Goal: Information Seeking & Learning: Learn about a topic

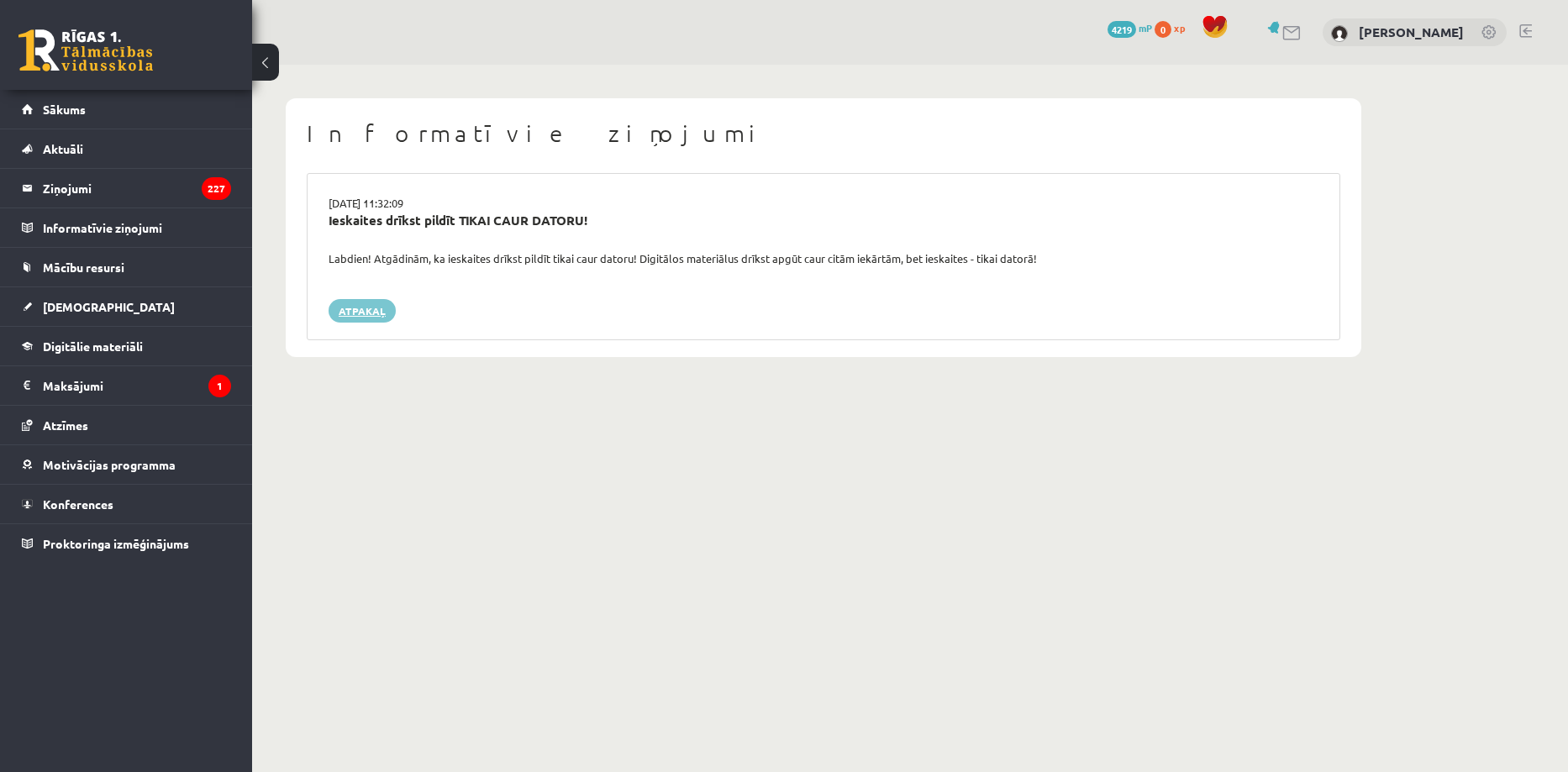
click at [383, 317] on link "Atpakaļ" at bounding box center [362, 311] width 67 height 23
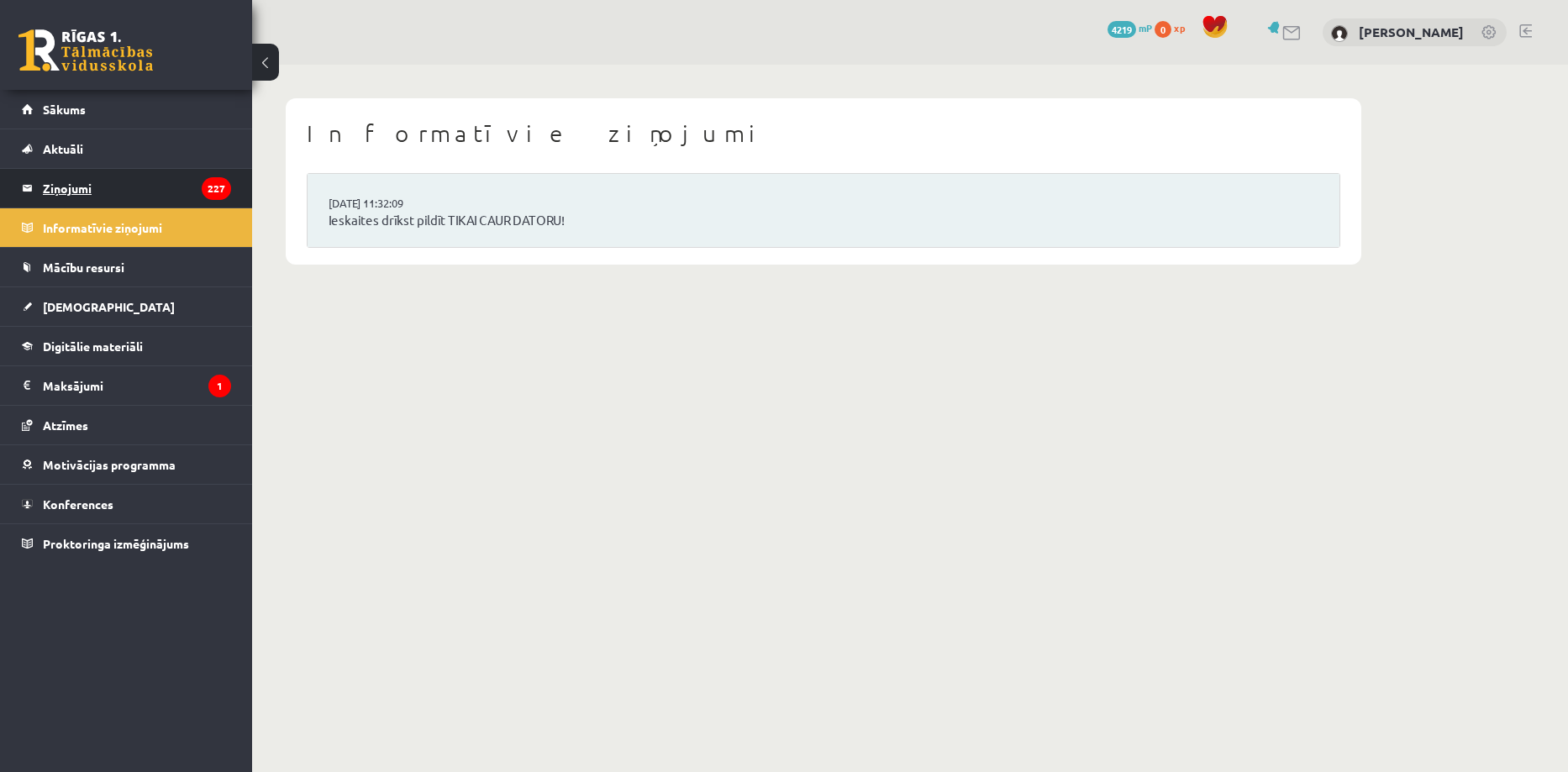
click at [132, 177] on legend "Ziņojumi 227" at bounding box center [137, 189] width 188 height 39
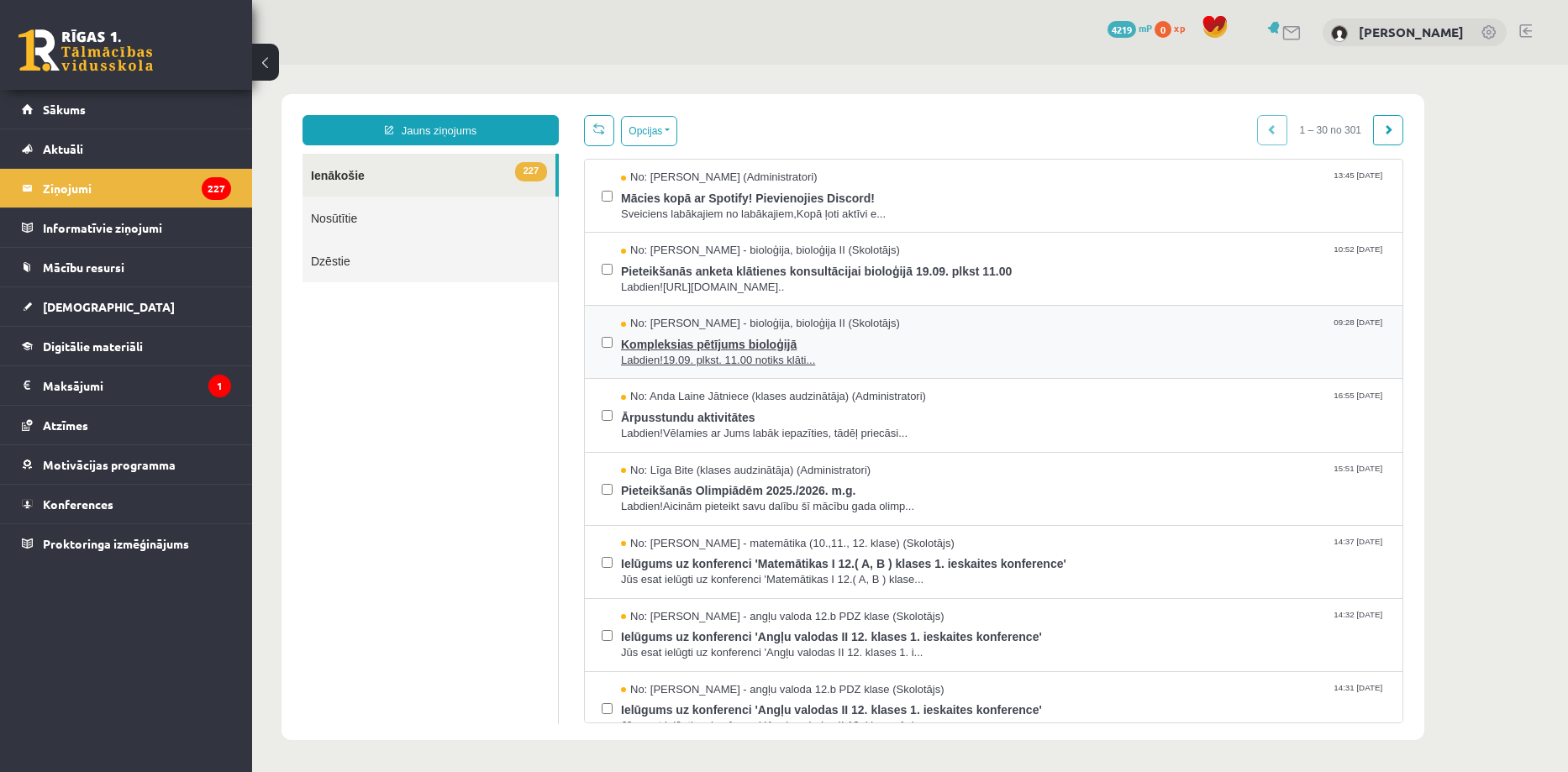
click at [863, 355] on span "Labdien!19.09. plkst. 11.00 notiks klāti..." at bounding box center [1003, 361] width 764 height 16
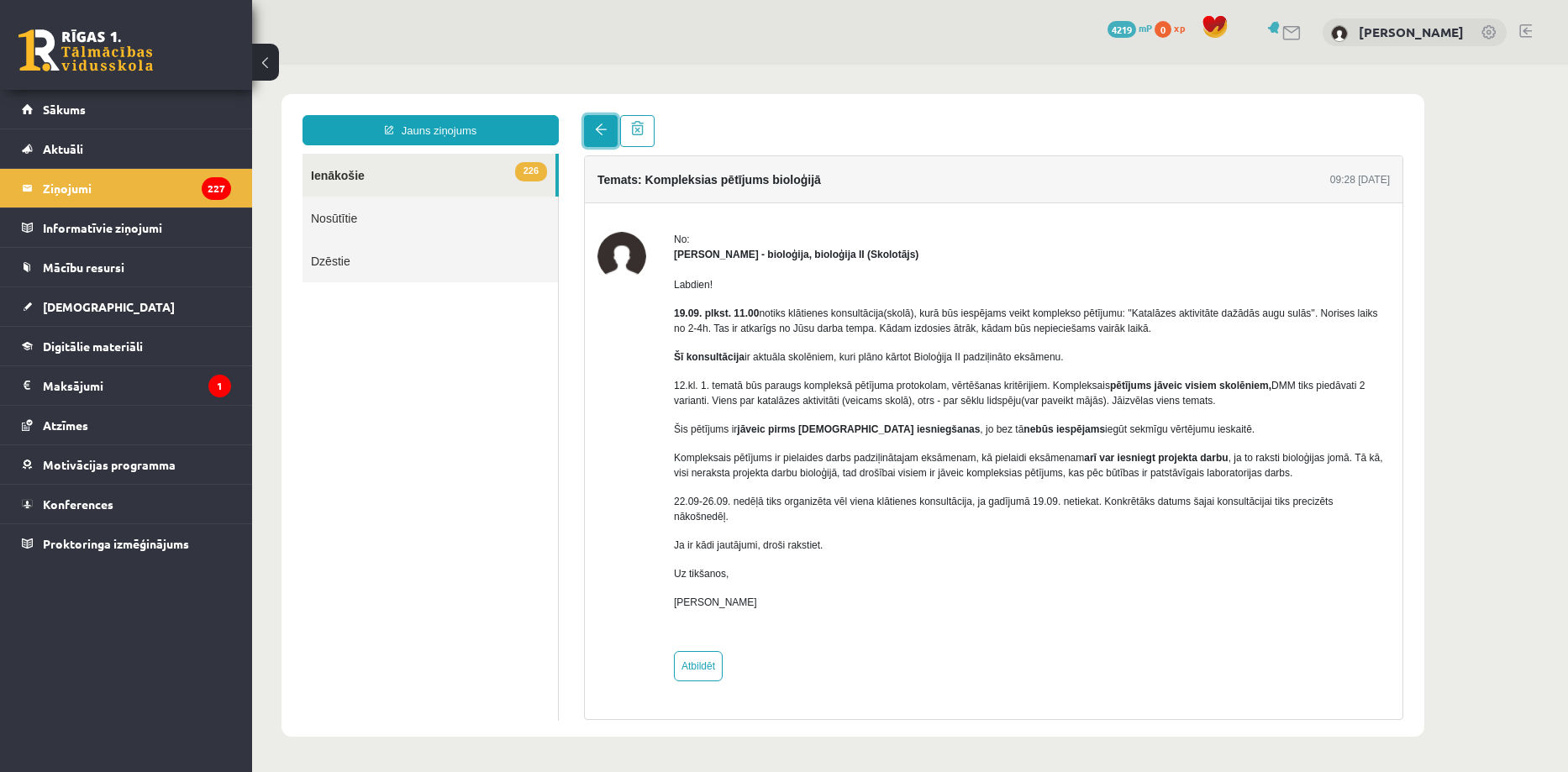
click at [601, 142] on link at bounding box center [601, 131] width 33 height 32
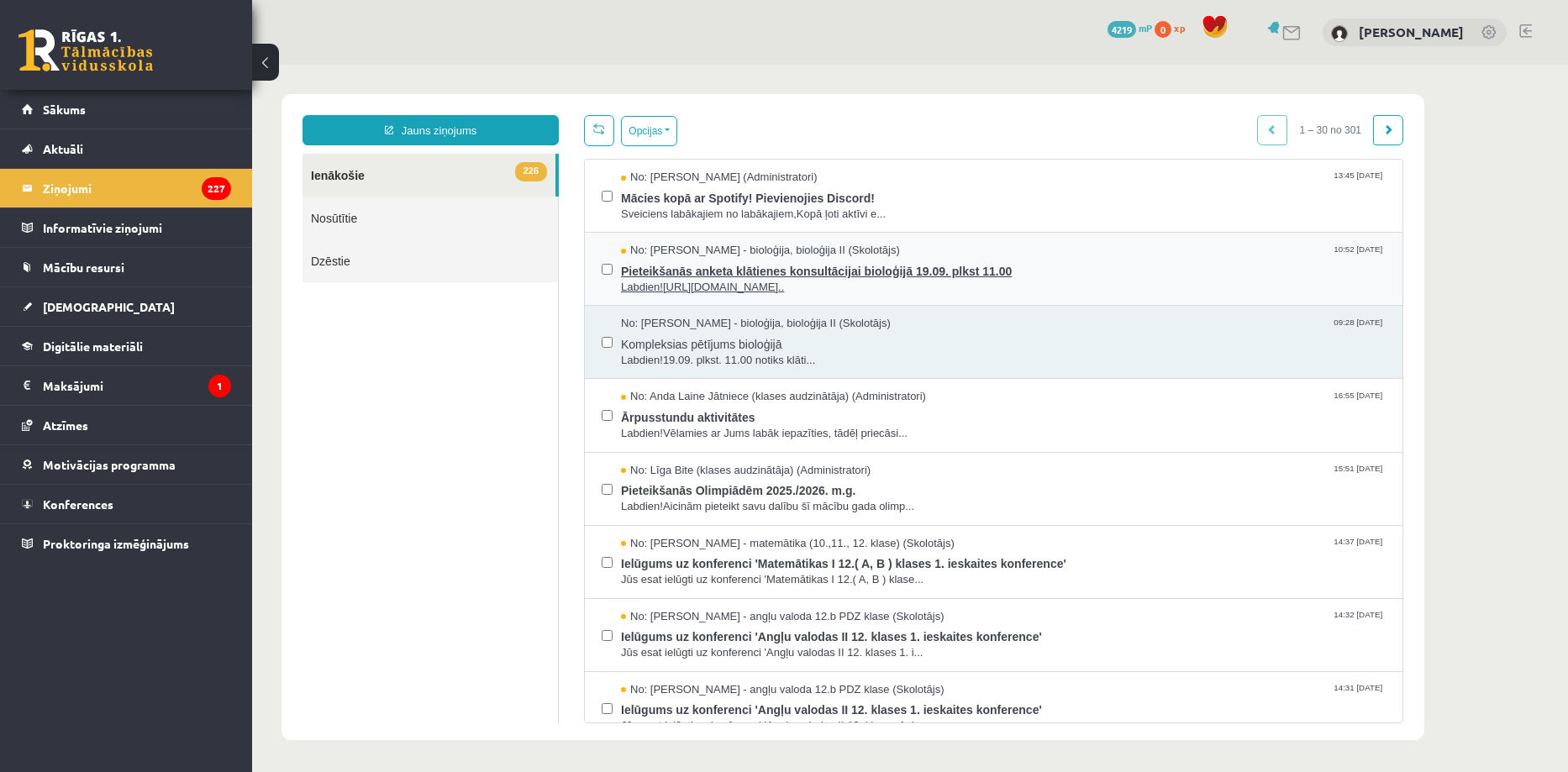
click at [1040, 273] on span "Pieteikšanās anketa klātienes konsultācijai bioloģijā 19.09. plkst 11.00" at bounding box center [1003, 269] width 764 height 21
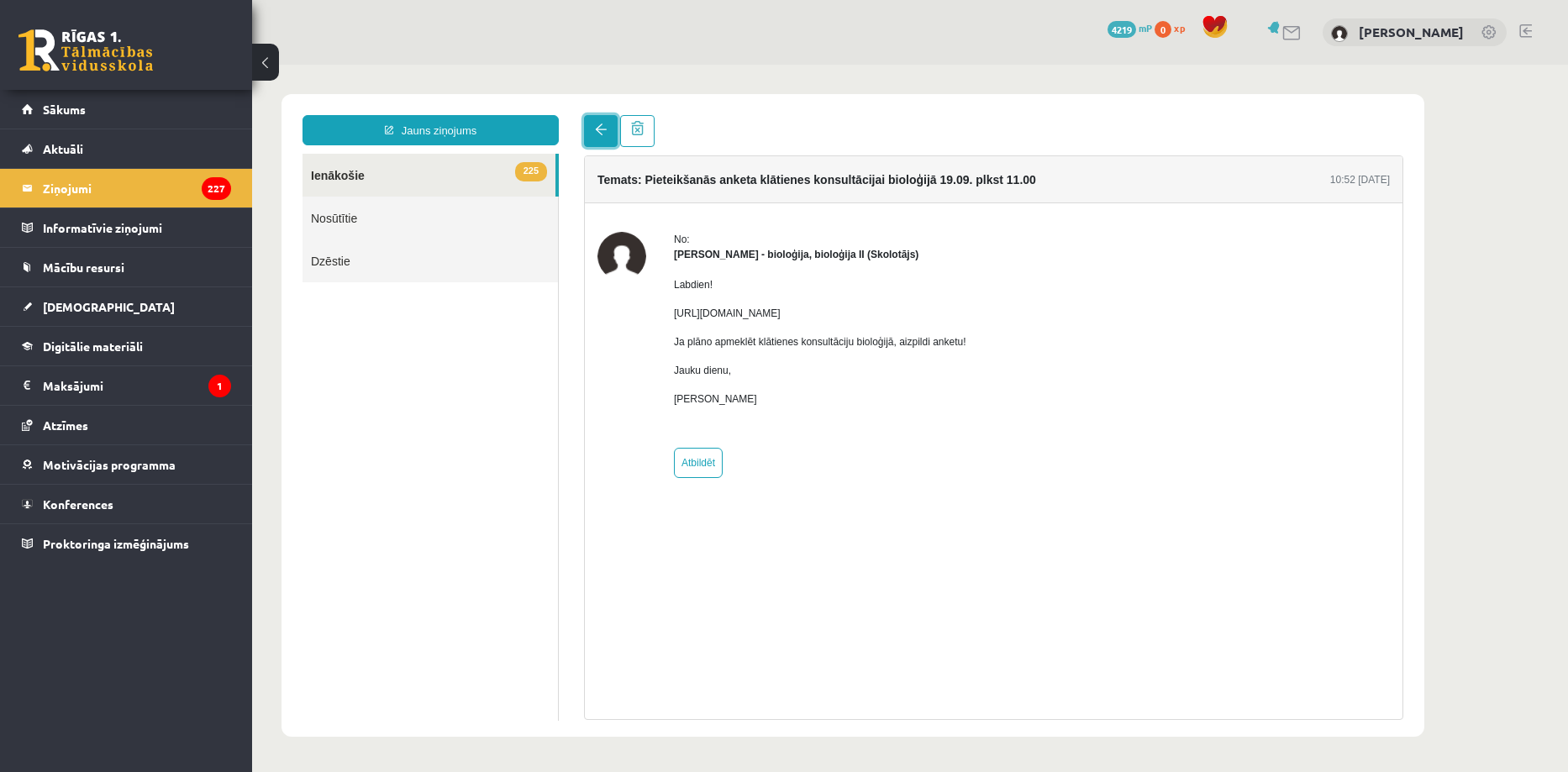
click at [615, 136] on link at bounding box center [601, 131] width 33 height 32
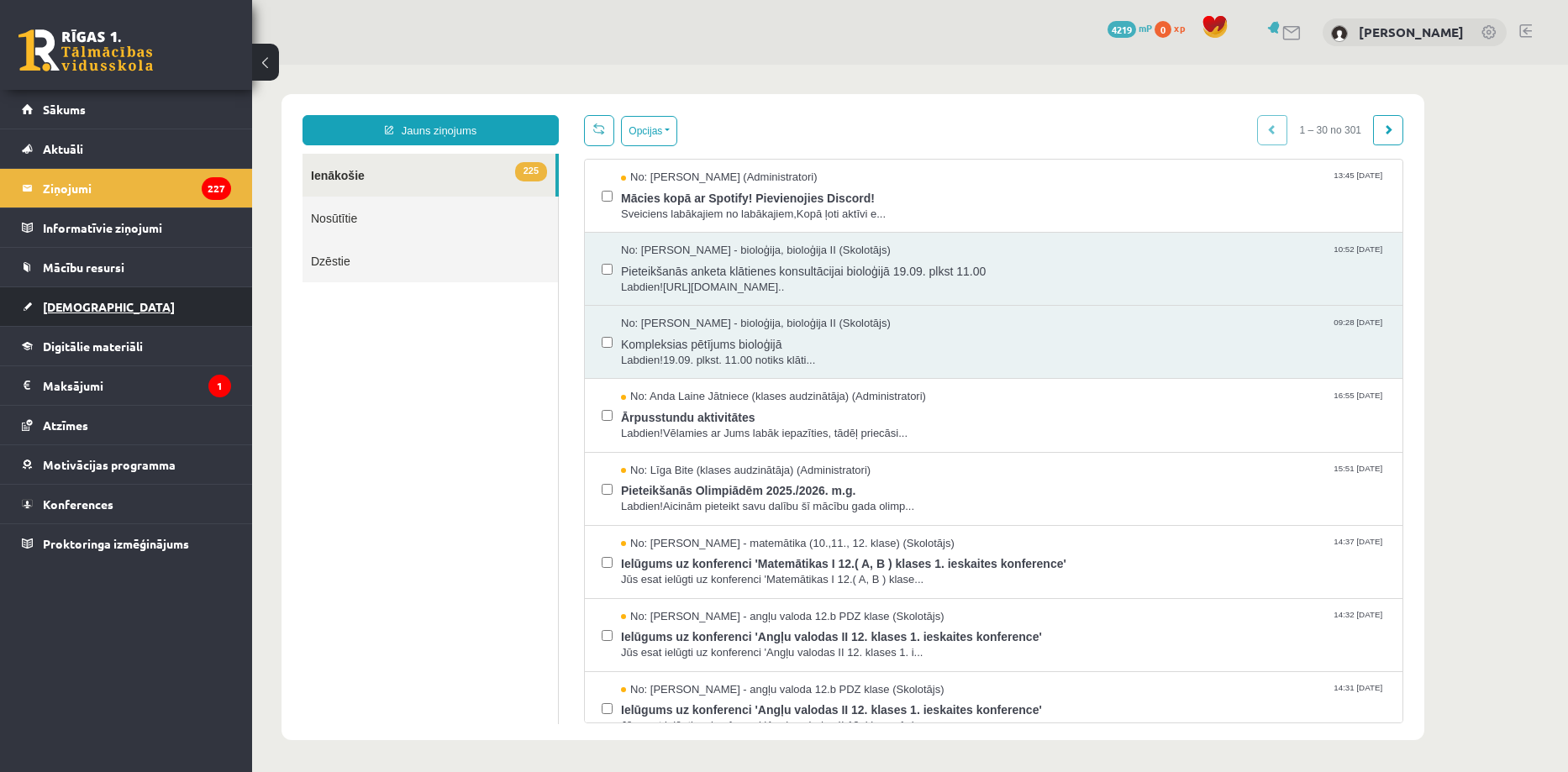
click at [65, 313] on link "[DEMOGRAPHIC_DATA]" at bounding box center [126, 307] width 209 height 39
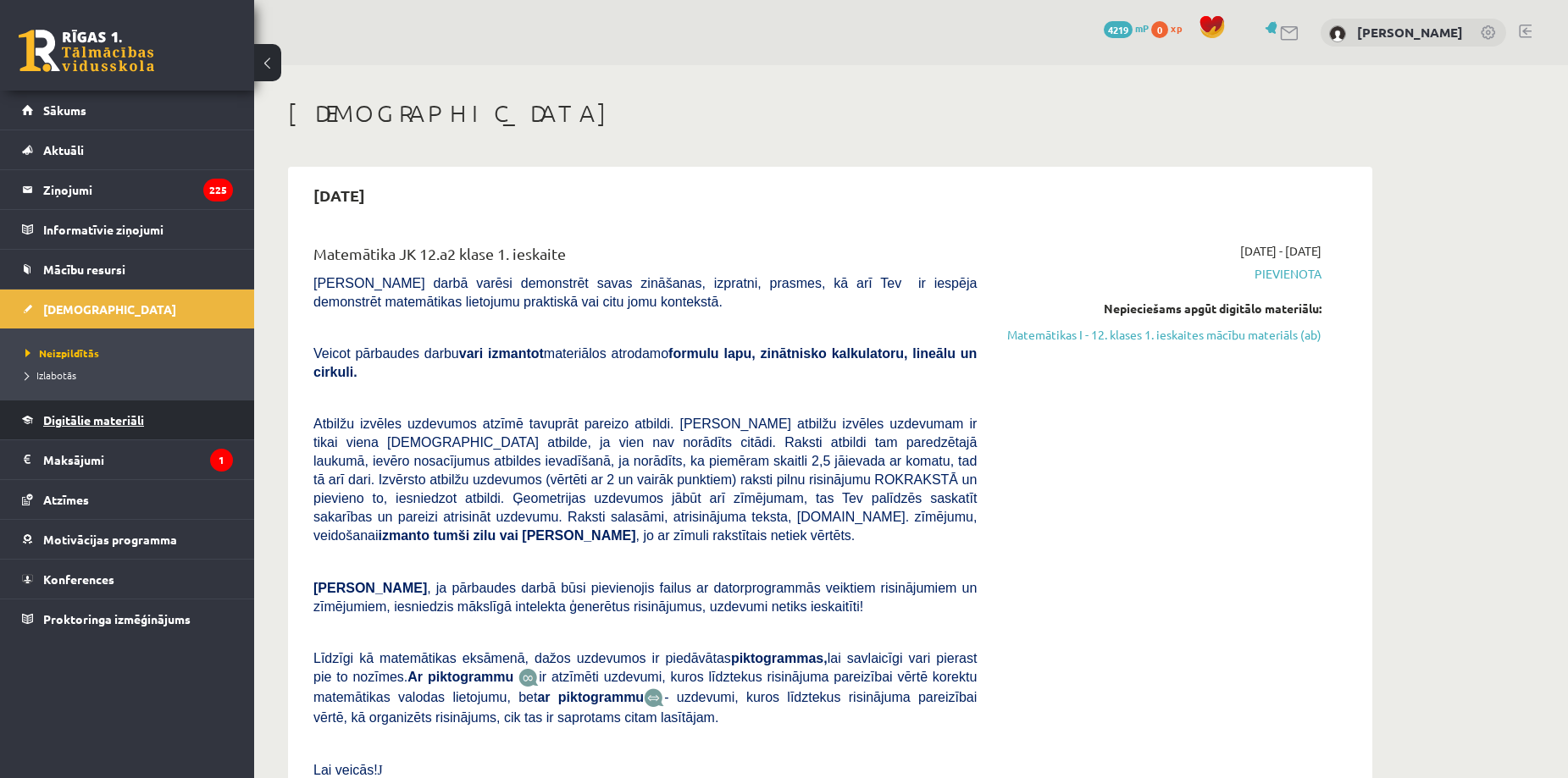
click at [58, 419] on span "Digitālie materiāli" at bounding box center [94, 420] width 101 height 15
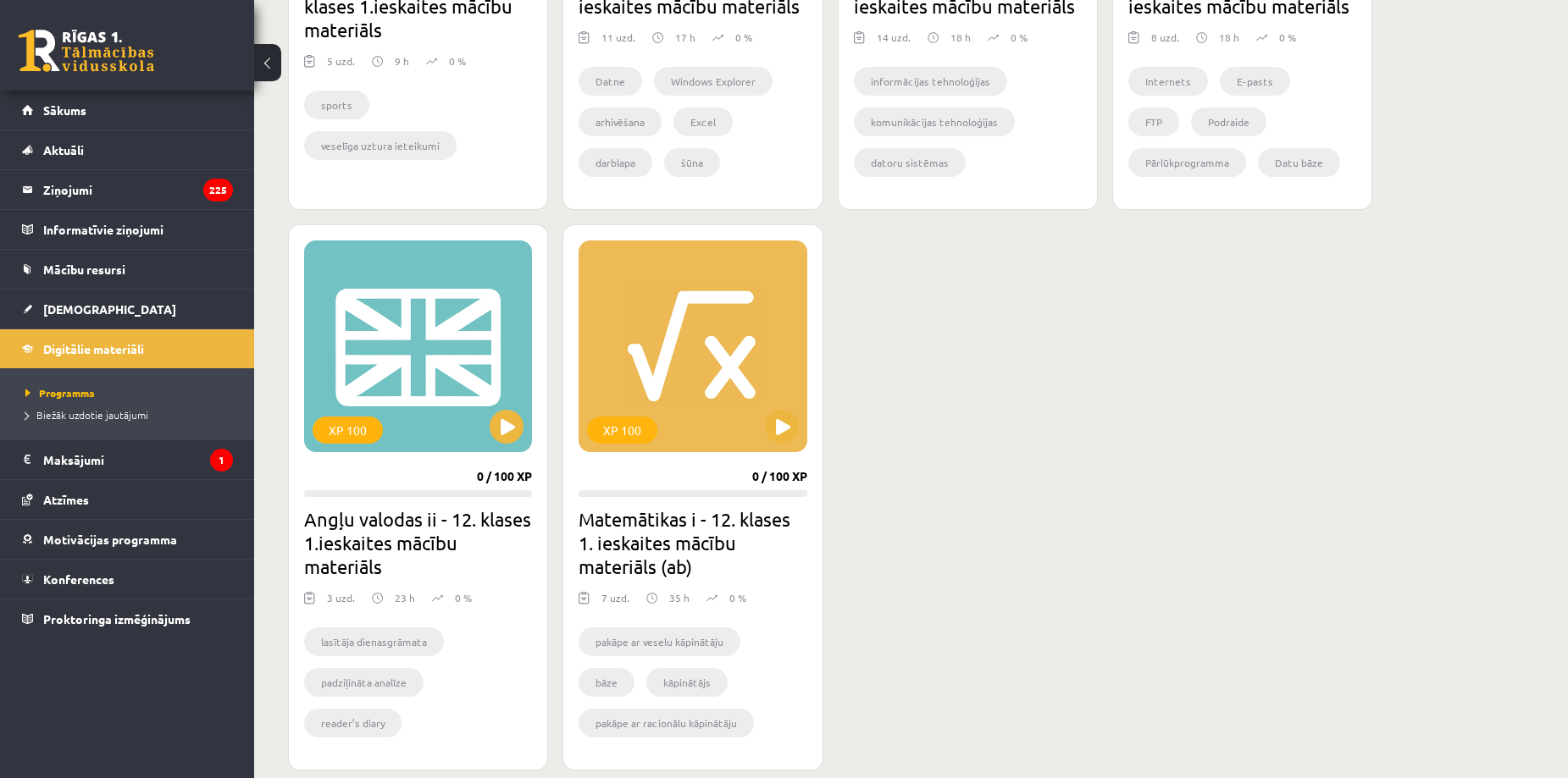
scroll to position [1455, 0]
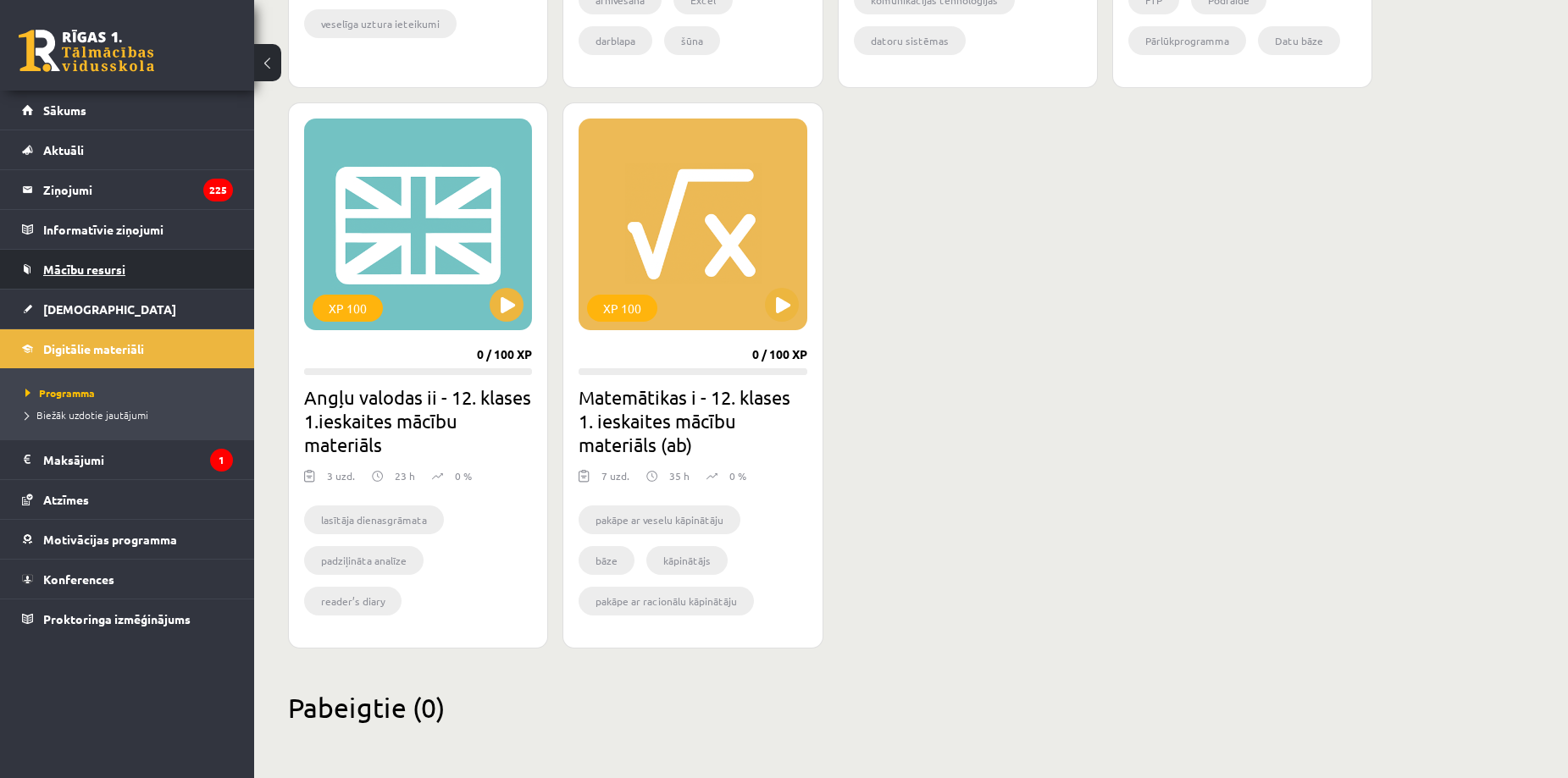
click at [101, 281] on link "Mācību resursi" at bounding box center [127, 270] width 211 height 39
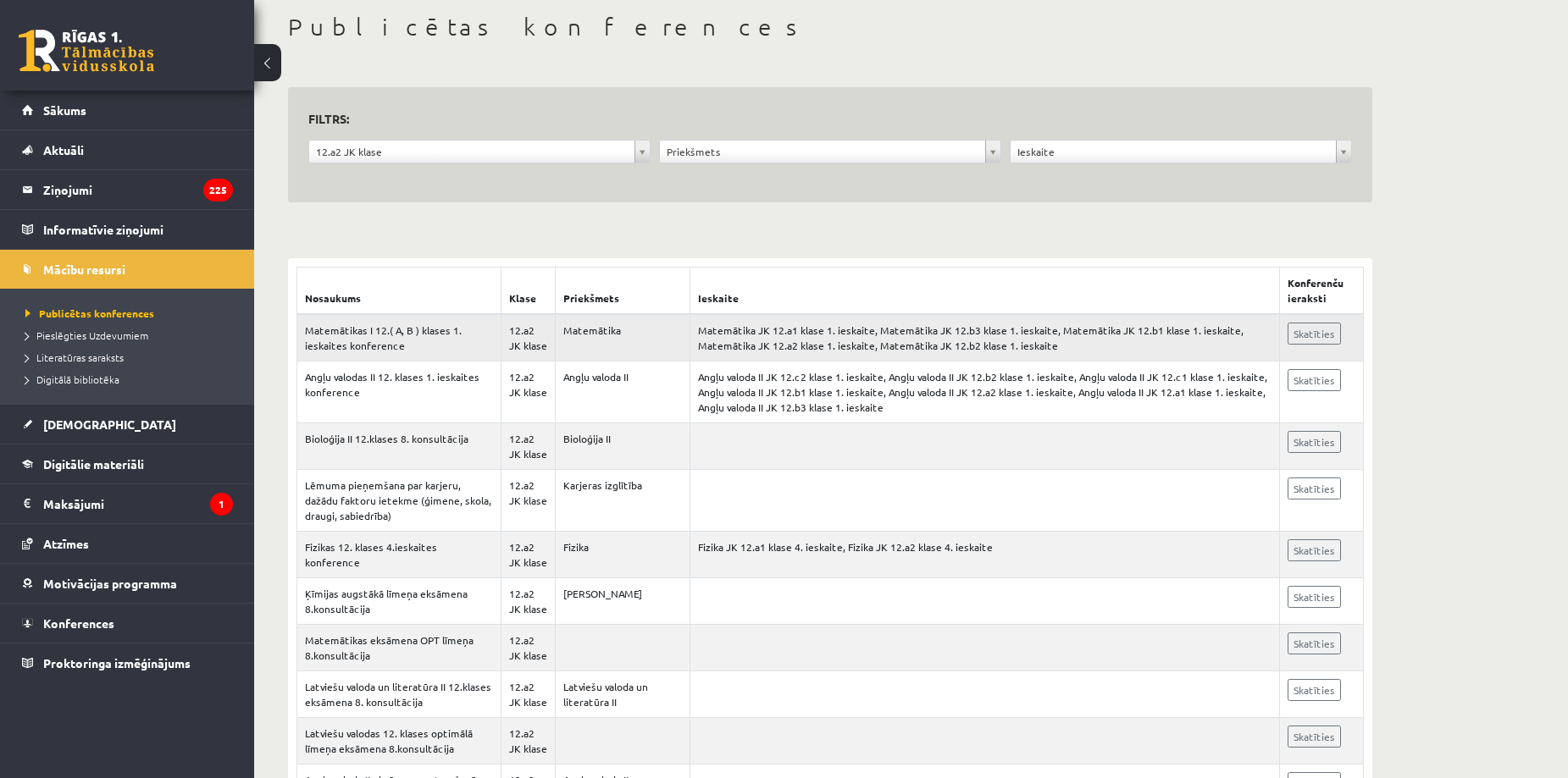
scroll to position [87, 0]
click at [1318, 334] on link "Skatīties" at bounding box center [1314, 332] width 53 height 22
